Goal: Find specific page/section: Find specific page/section

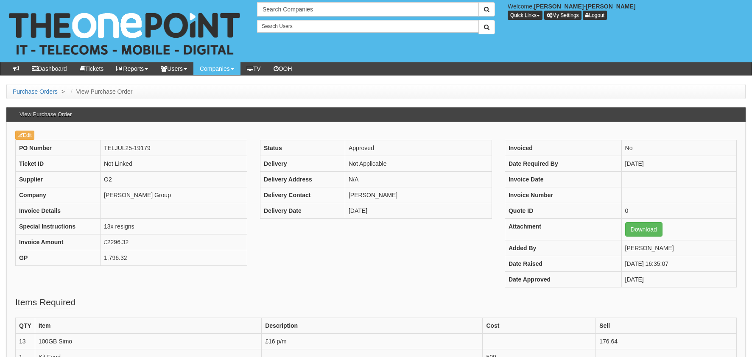
scroll to position [3, 0]
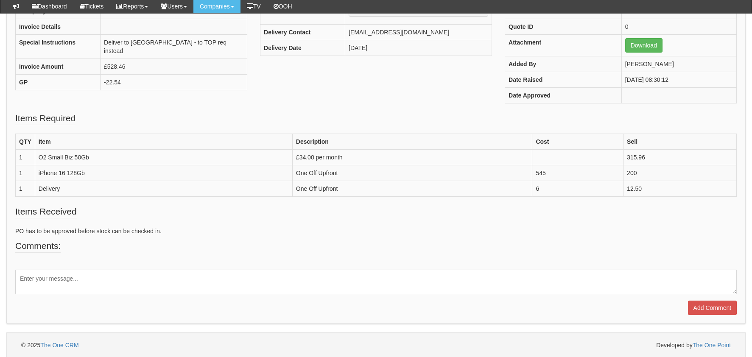
scroll to position [120, 0]
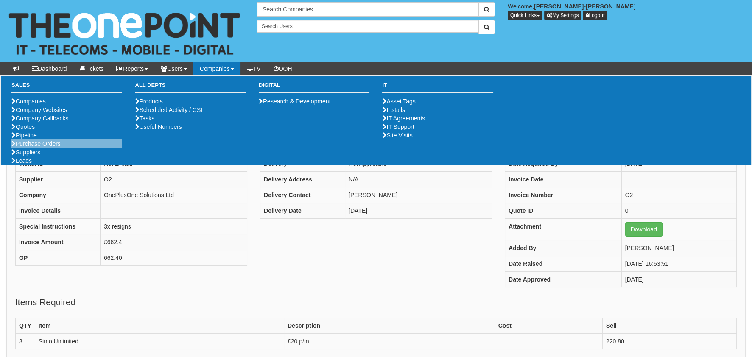
click at [47, 148] on li "Purchase Orders" at bounding box center [66, 143] width 111 height 8
click at [47, 147] on link "Purchase Orders" at bounding box center [35, 143] width 49 height 7
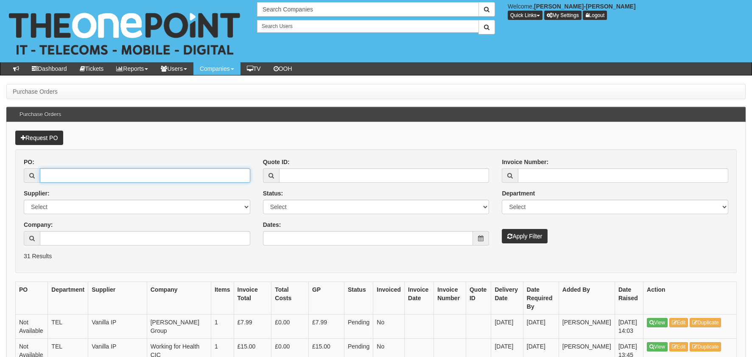
click at [101, 168] on input "PO:" at bounding box center [145, 175] width 210 height 14
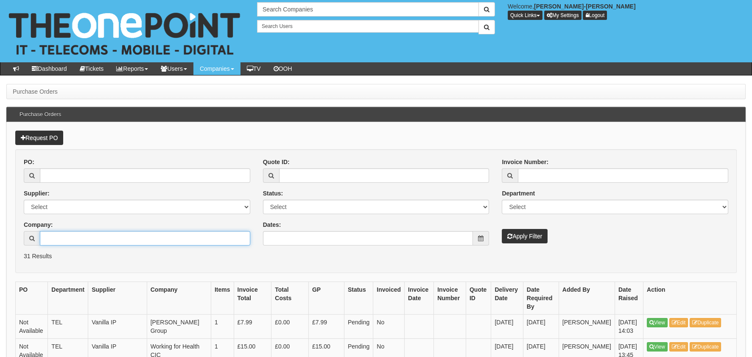
click at [79, 237] on input "Company:" at bounding box center [145, 238] width 210 height 14
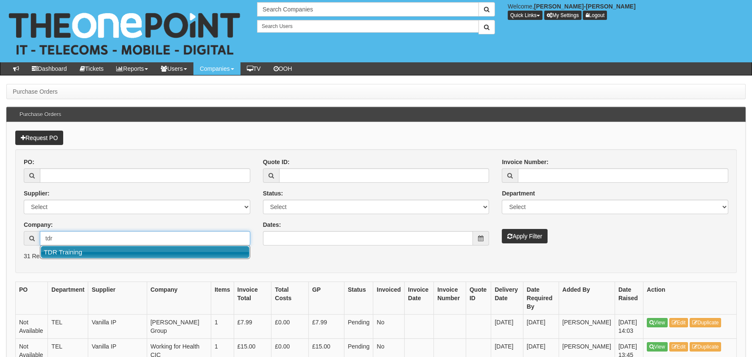
drag, startPoint x: 84, startPoint y: 248, endPoint x: 96, endPoint y: 249, distance: 11.9
click at [84, 249] on link "TDR Training" at bounding box center [145, 252] width 209 height 12
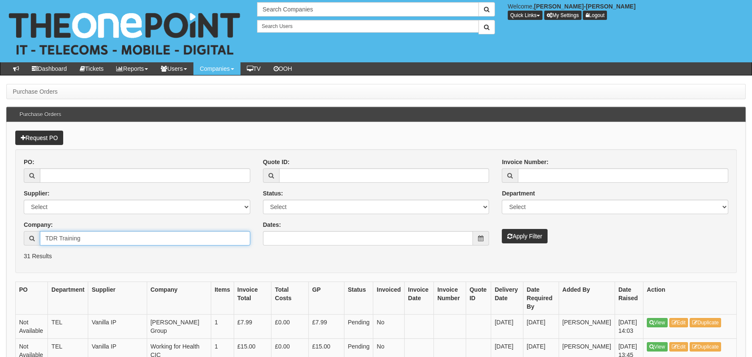
type input "TDR Training"
click at [508, 234] on icon "submit" at bounding box center [509, 236] width 5 height 6
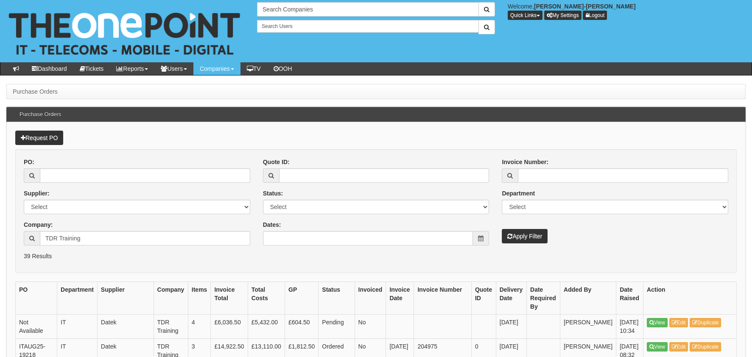
scroll to position [84, 0]
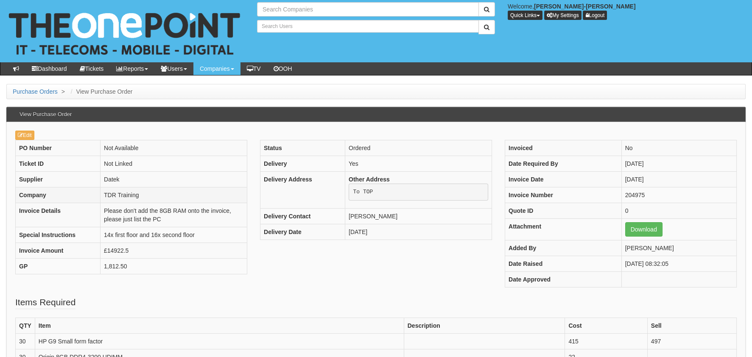
type input "Search Companies"
type input "Search Users"
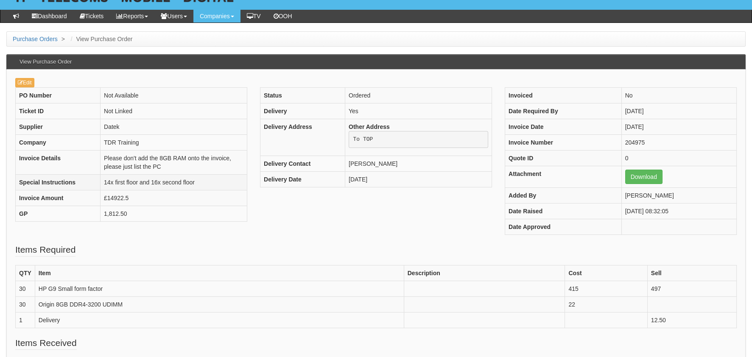
scroll to position [84, 0]
